Goal: Obtain resource: Download file/media

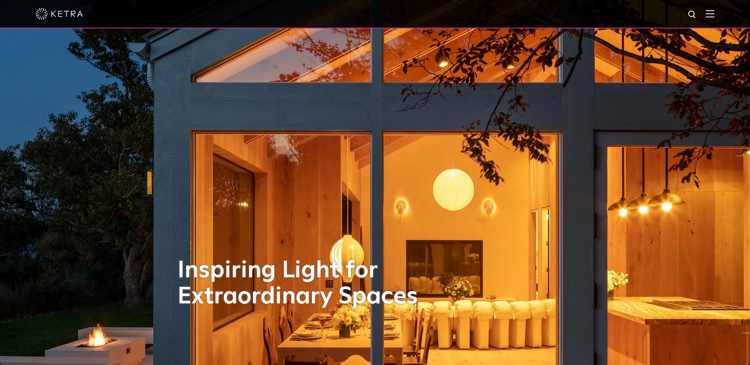
click at [713, 17] on img at bounding box center [709, 14] width 9 height 8
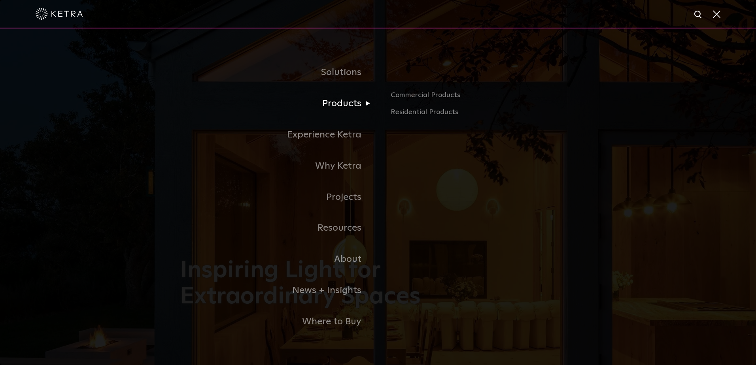
click at [388, 109] on ul "Commercial Products Residential Products" at bounding box center [477, 103] width 198 height 29
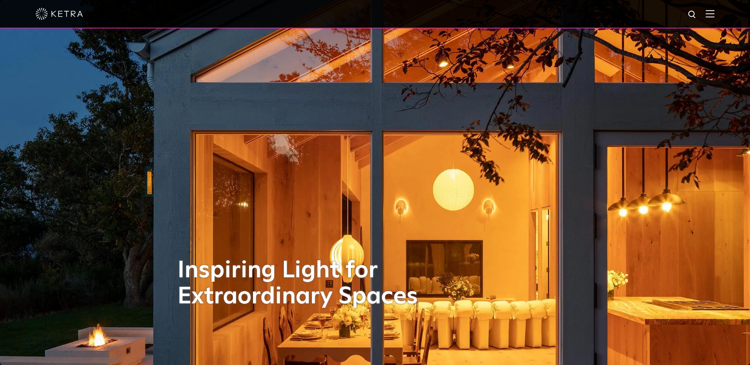
click at [714, 17] on img at bounding box center [709, 14] width 9 height 8
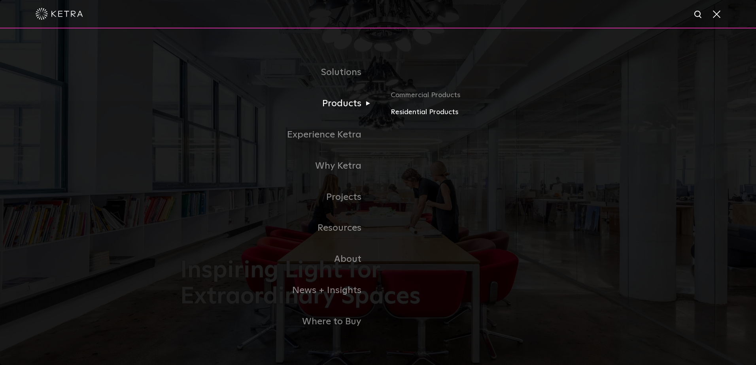
click at [403, 115] on link "Residential Products" at bounding box center [482, 112] width 185 height 11
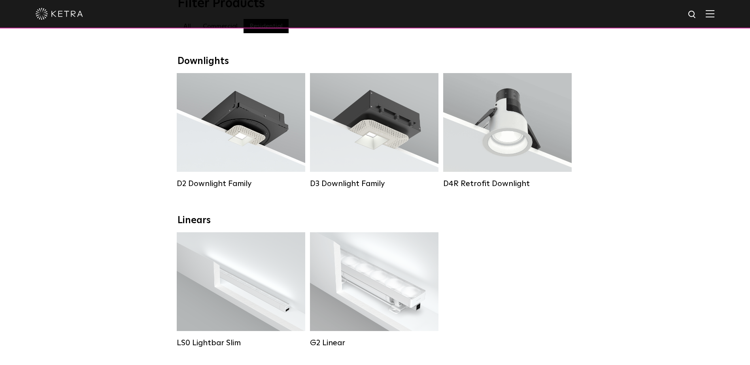
scroll to position [119, 0]
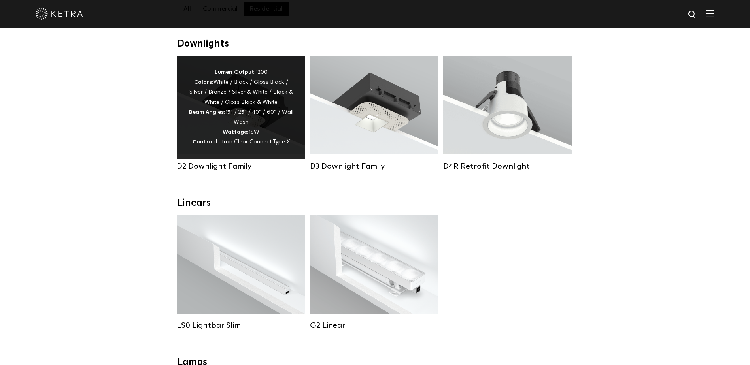
click at [266, 143] on span "Lutron Clear Connect Type X" at bounding box center [252, 142] width 74 height 6
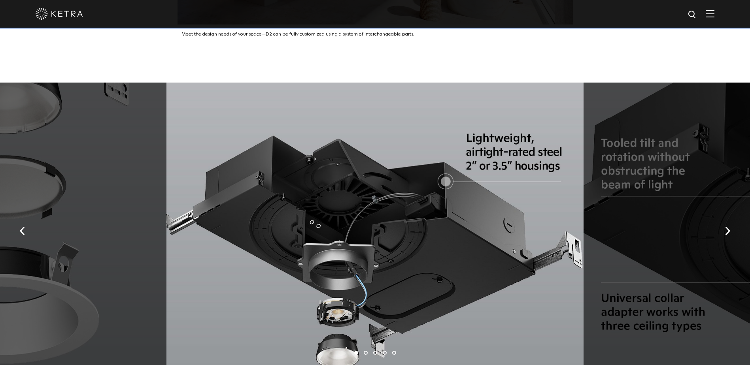
scroll to position [1462, 0]
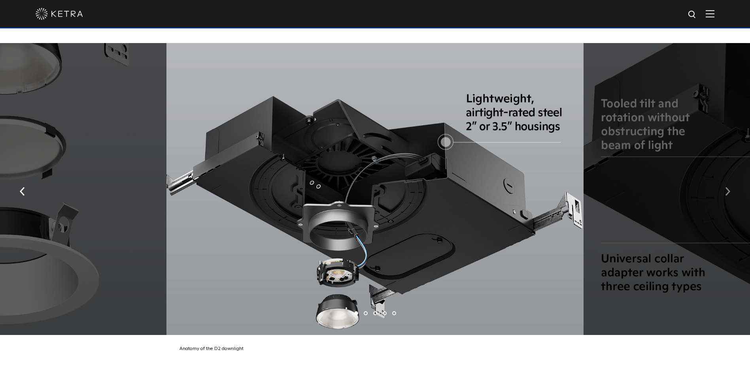
click at [724, 195] on button "button" at bounding box center [727, 190] width 17 height 27
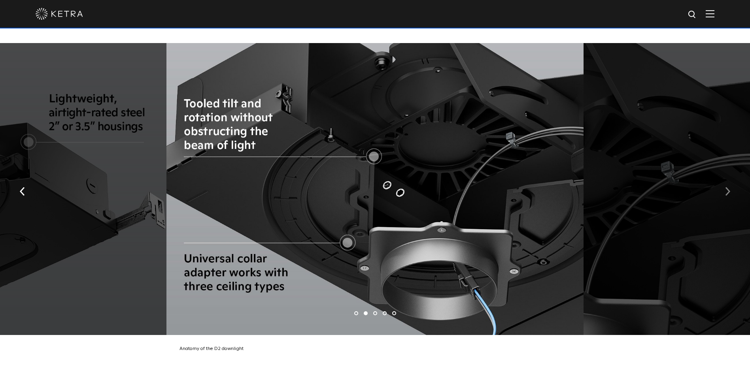
click at [724, 195] on button "button" at bounding box center [727, 190] width 17 height 27
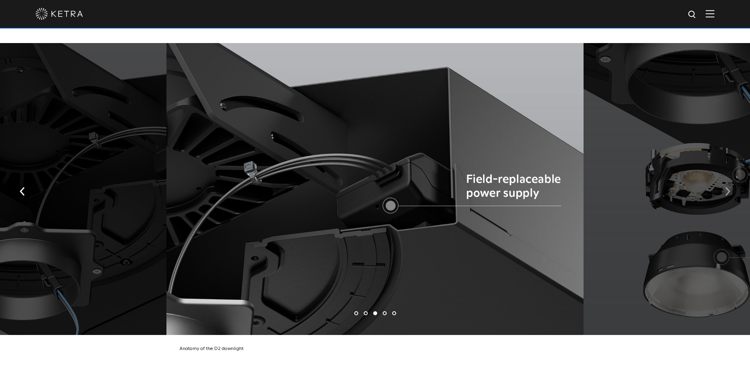
click at [724, 195] on button "button" at bounding box center [727, 190] width 17 height 27
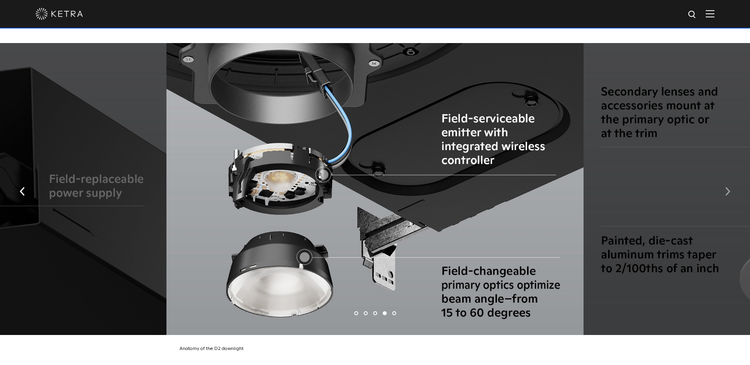
click at [724, 195] on button "button" at bounding box center [727, 190] width 17 height 27
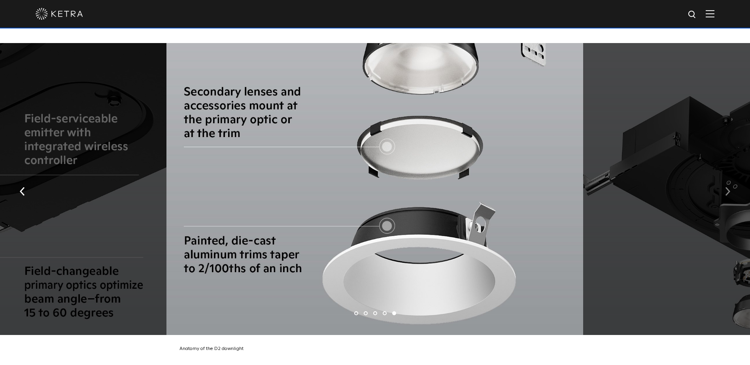
click at [724, 195] on button "button" at bounding box center [727, 190] width 17 height 27
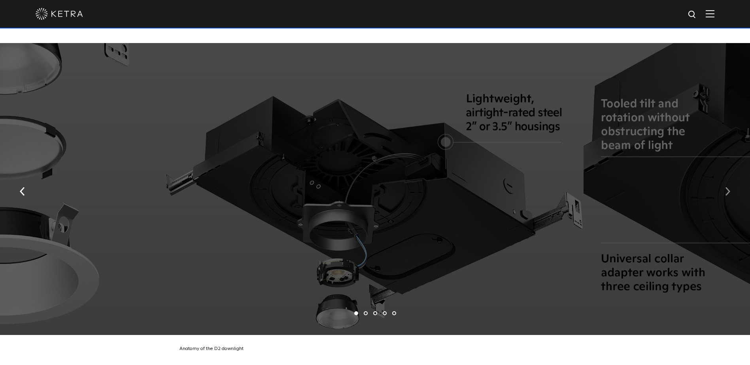
click at [724, 195] on button "button" at bounding box center [727, 190] width 17 height 27
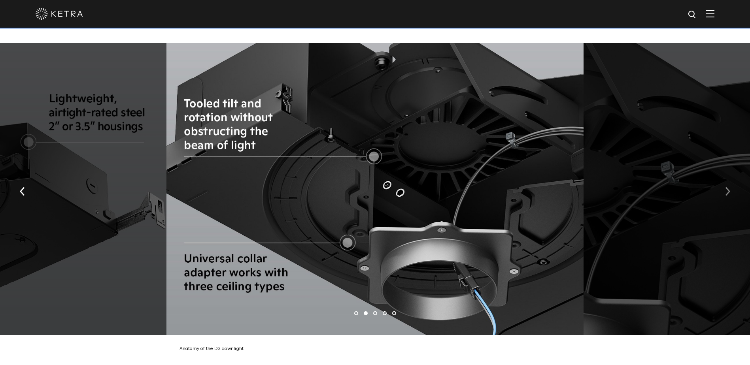
click at [724, 195] on button "button" at bounding box center [727, 190] width 17 height 27
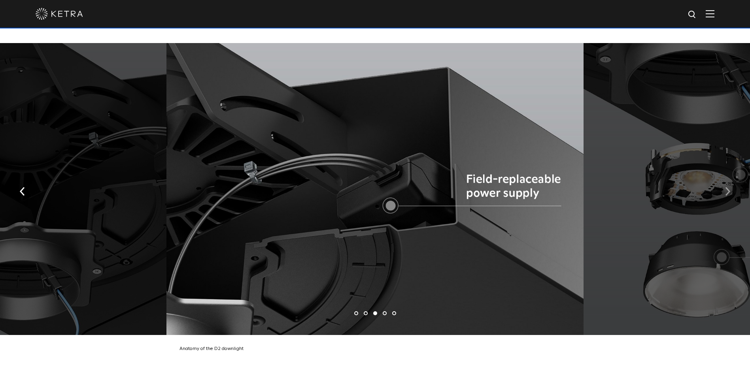
click at [724, 195] on button "button" at bounding box center [727, 190] width 17 height 27
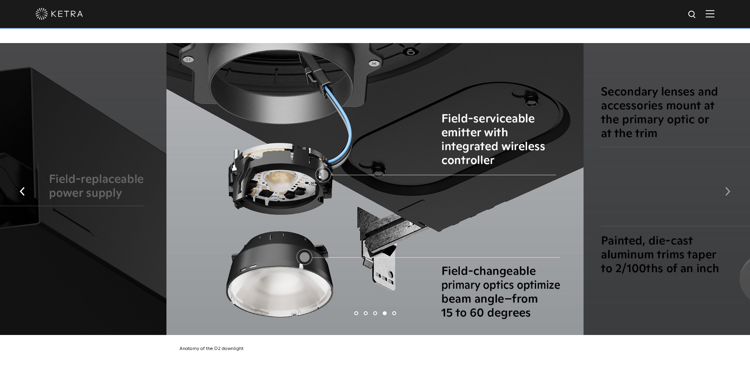
click at [724, 195] on button "button" at bounding box center [727, 190] width 17 height 27
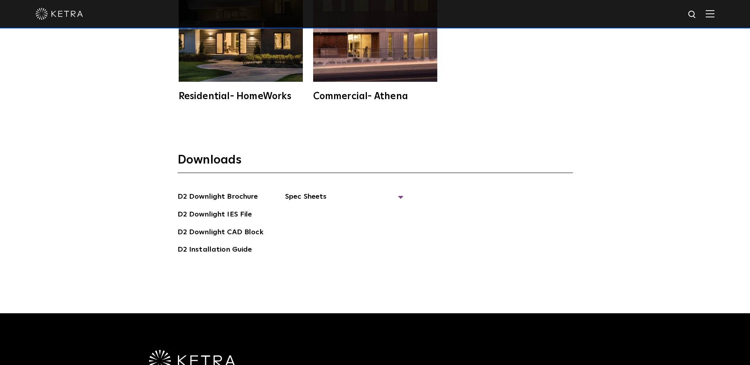
scroll to position [2252, 0]
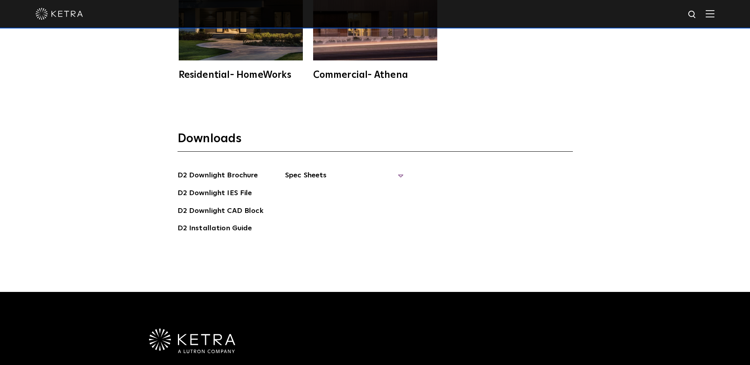
click at [295, 176] on span "Spec Sheets" at bounding box center [344, 178] width 119 height 17
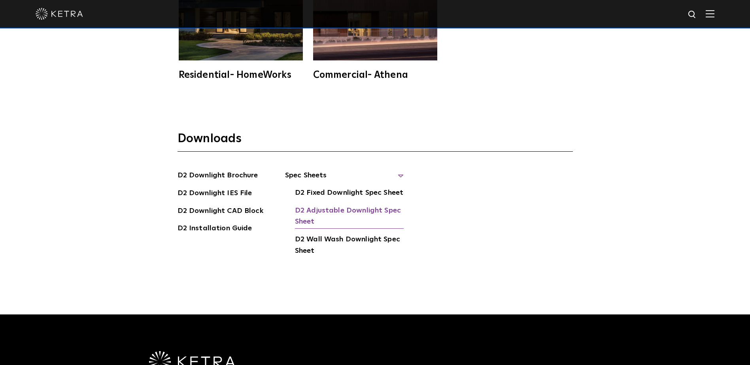
click at [324, 209] on link "D2 Adjustable Downlight Spec Sheet" at bounding box center [349, 217] width 109 height 24
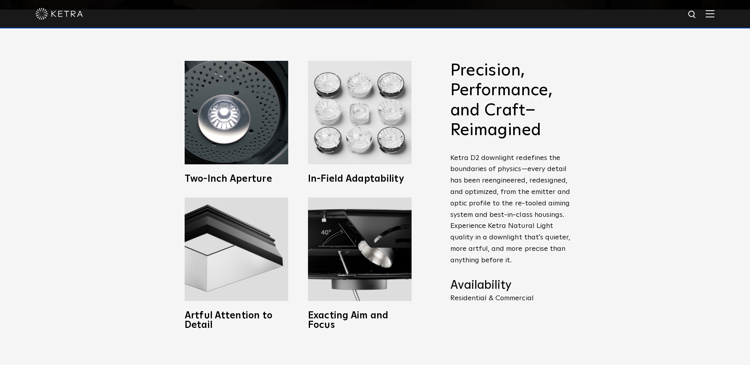
scroll to position [119, 0]
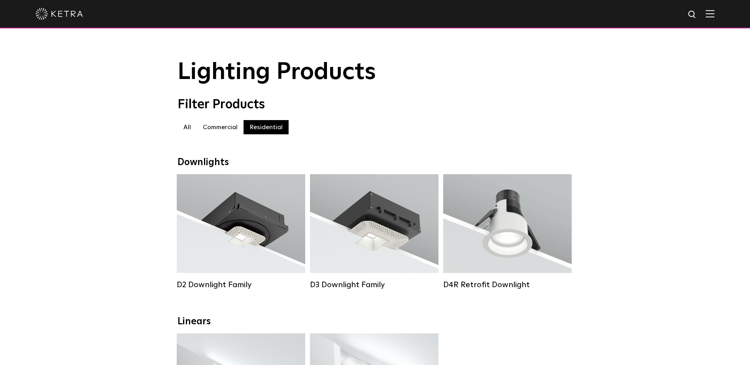
click at [230, 127] on label "Commercial" at bounding box center [220, 127] width 47 height 14
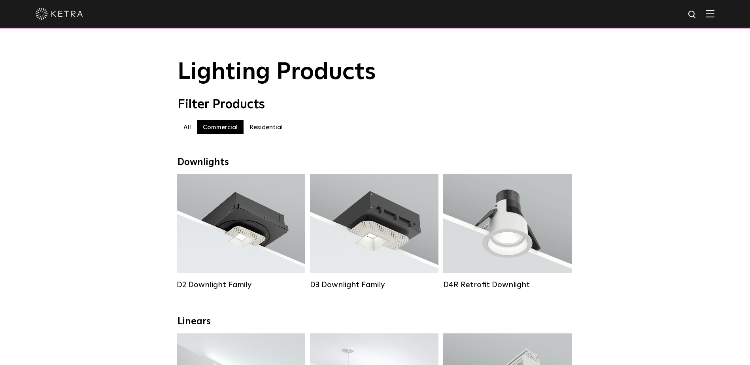
click at [268, 128] on label "Residential" at bounding box center [265, 127] width 45 height 14
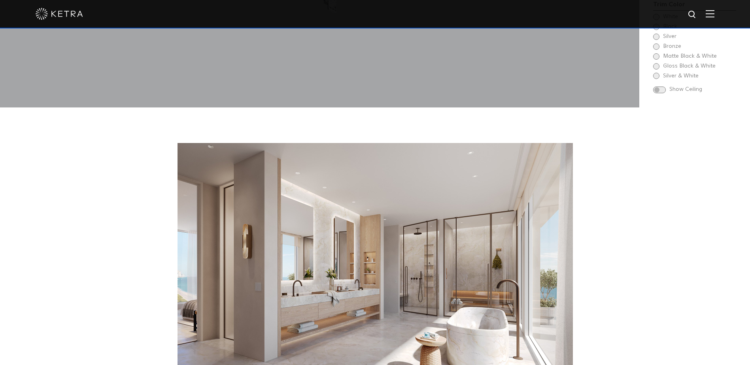
scroll to position [1344, 0]
